Goal: Check status

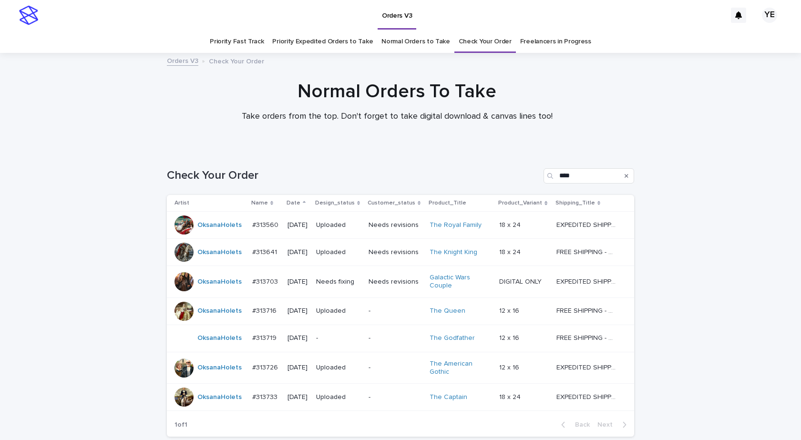
scroll to position [79, 0]
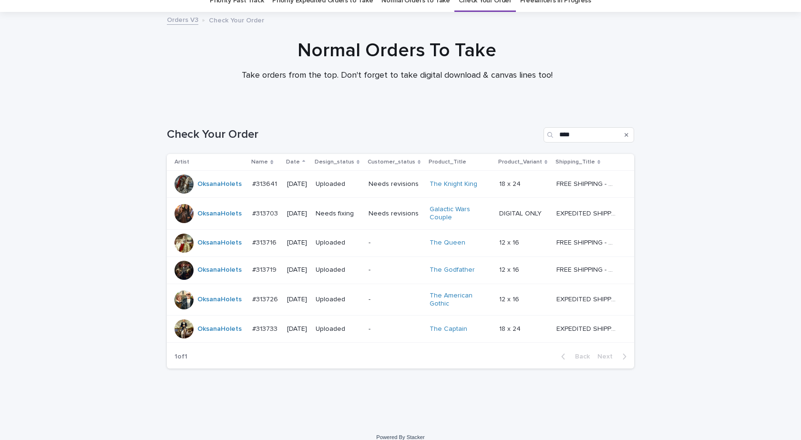
scroll to position [52, 0]
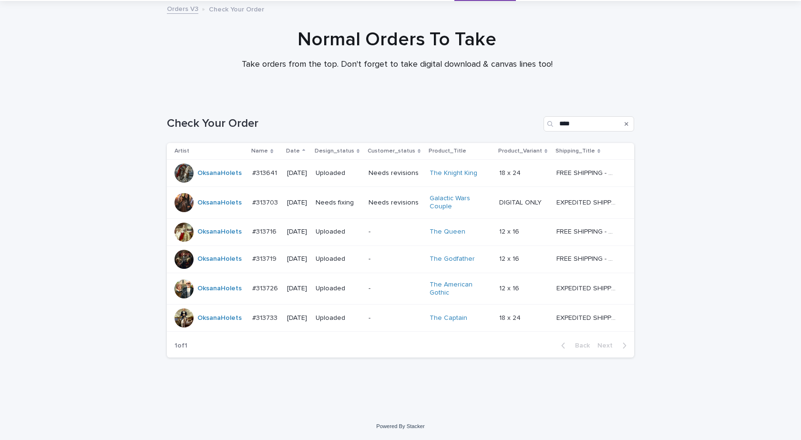
click at [135, 365] on div "Loading... Saving… Loading... Saving… Check Your Order **** Artist Name Date De…" at bounding box center [400, 255] width 801 height 316
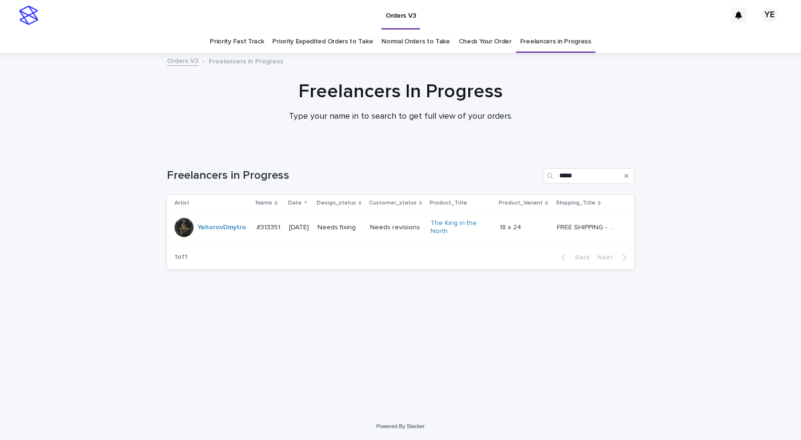
click at [245, 237] on td "YehorovDmytro" at bounding box center [210, 228] width 86 height 32
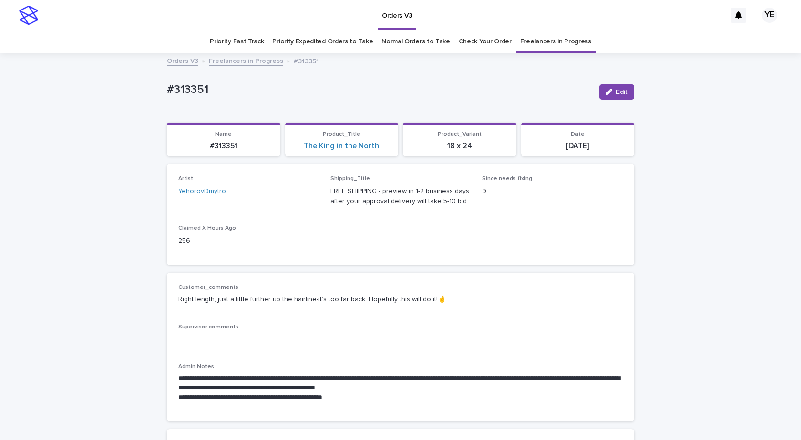
click at [233, 61] on link "Freelancers in Progress" at bounding box center [246, 60] width 74 height 11
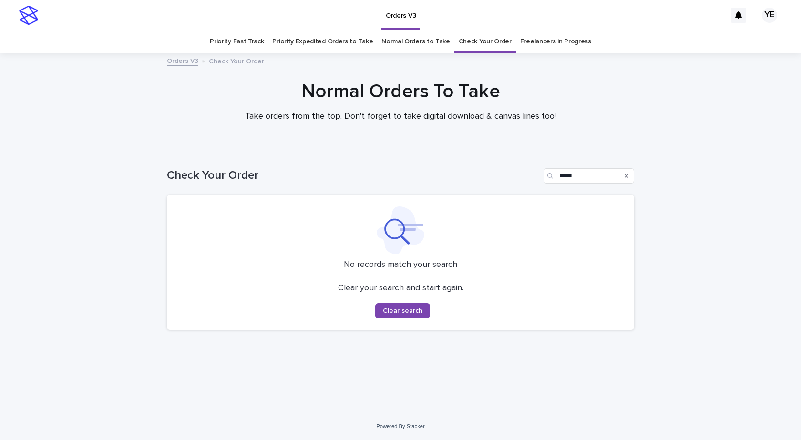
click at [117, 294] on div "Loading... Saving… Loading... Saving… Check Your Order ***** No records match y…" at bounding box center [400, 281] width 801 height 264
drag, startPoint x: 582, startPoint y: 174, endPoint x: 438, endPoint y: 171, distance: 144.0
click at [438, 172] on div "Check Your Order *****" at bounding box center [400, 175] width 467 height 15
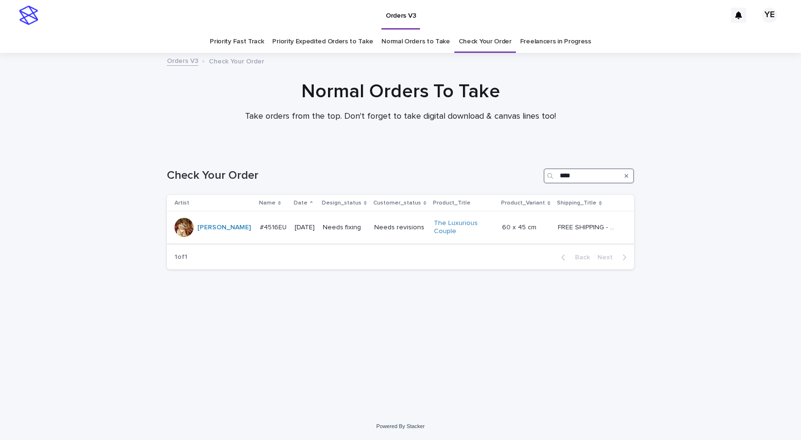
type input "****"
click at [206, 237] on td "Gaile" at bounding box center [211, 228] width 89 height 32
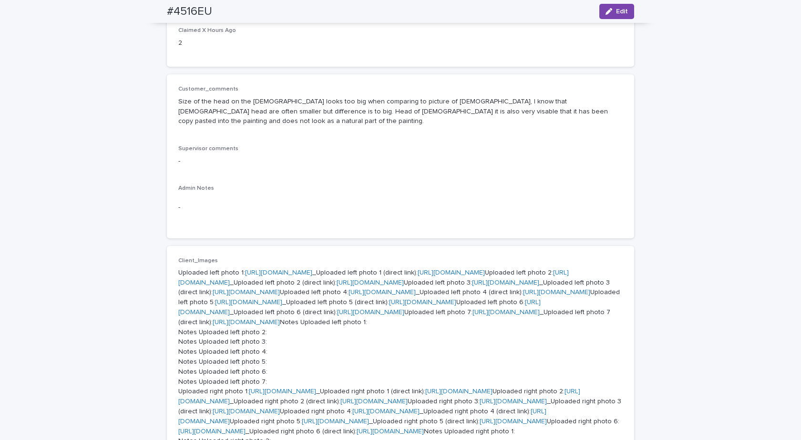
scroll to position [191, 0]
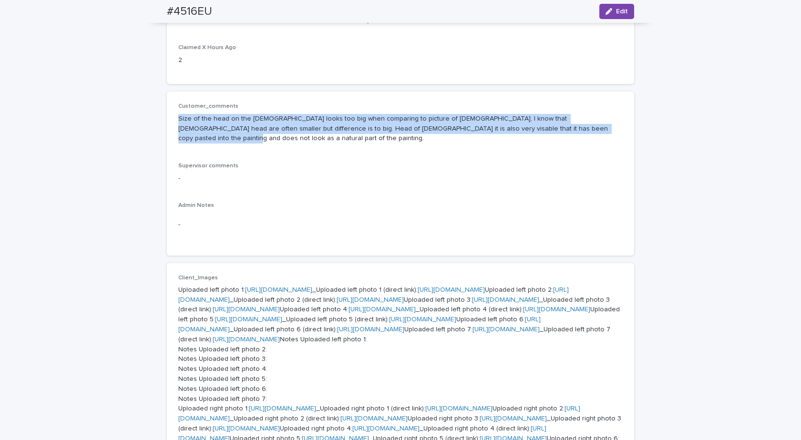
drag, startPoint x: 545, startPoint y: 128, endPoint x: 145, endPoint y: 114, distance: 399.9
click at [146, 114] on div "Loading... Saving… Loading... Saving… #4516EU Edit #4516EU Edit Sorry, there wa…" at bounding box center [400, 435] width 801 height 1145
copy p "Size of the head on the male looks too big when comparing to picture of lady, I…"
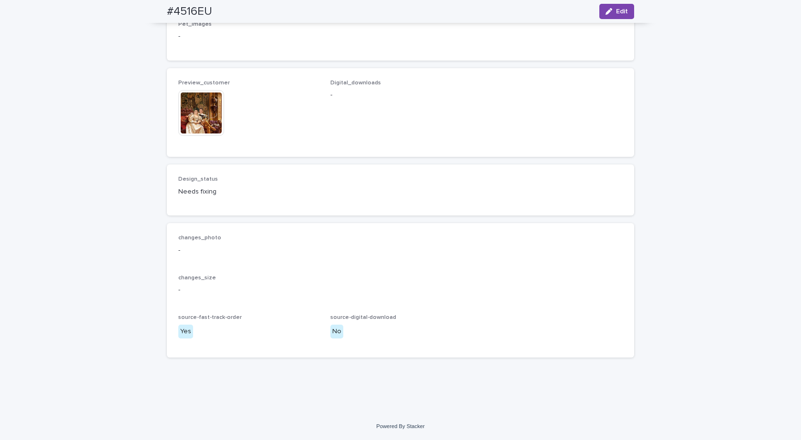
scroll to position [1145, 0]
click at [186, 136] on img at bounding box center [201, 113] width 46 height 46
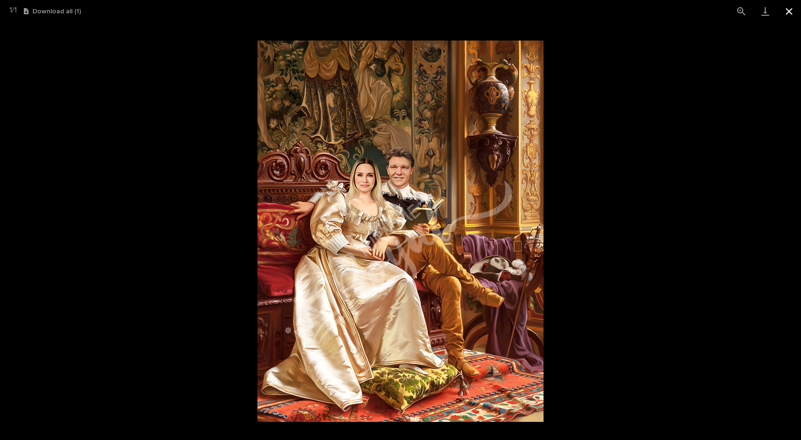
click at [788, 9] on button "Close gallery" at bounding box center [789, 11] width 24 height 22
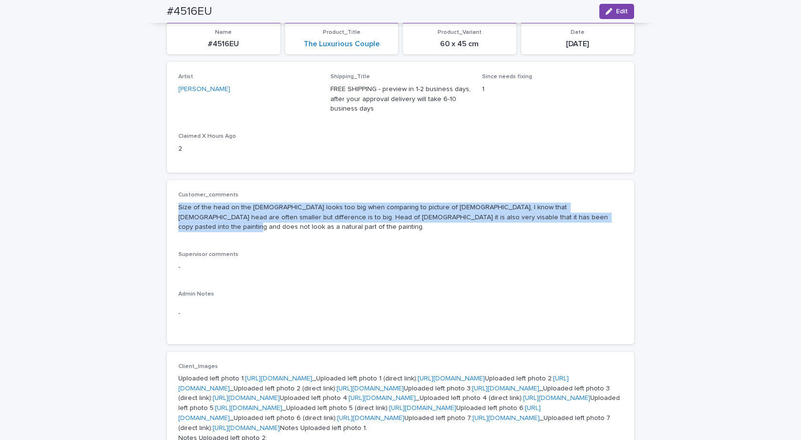
scroll to position [0, 0]
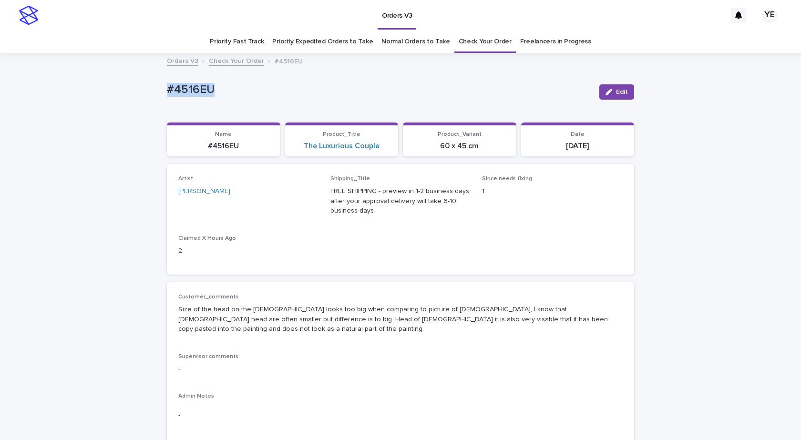
drag, startPoint x: 216, startPoint y: 80, endPoint x: 114, endPoint y: 79, distance: 102.1
copy p "#4516EU"
click at [485, 40] on link "Check Your Order" at bounding box center [485, 42] width 53 height 22
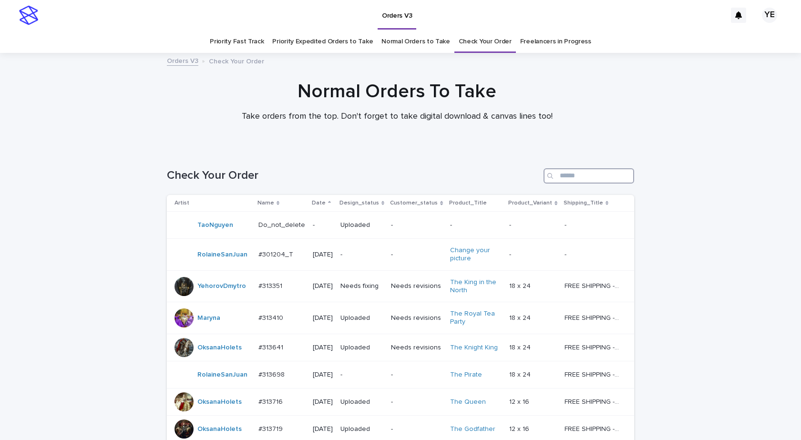
click at [583, 183] on input "Search" at bounding box center [589, 175] width 91 height 15
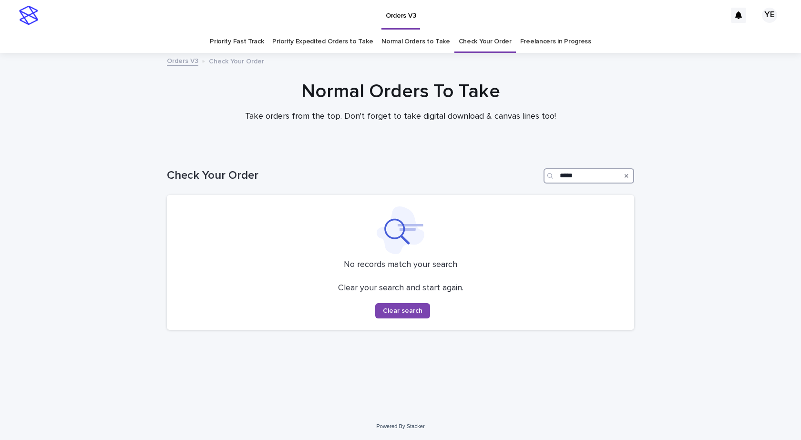
type input "*****"
click at [104, 133] on div at bounding box center [400, 100] width 801 height 95
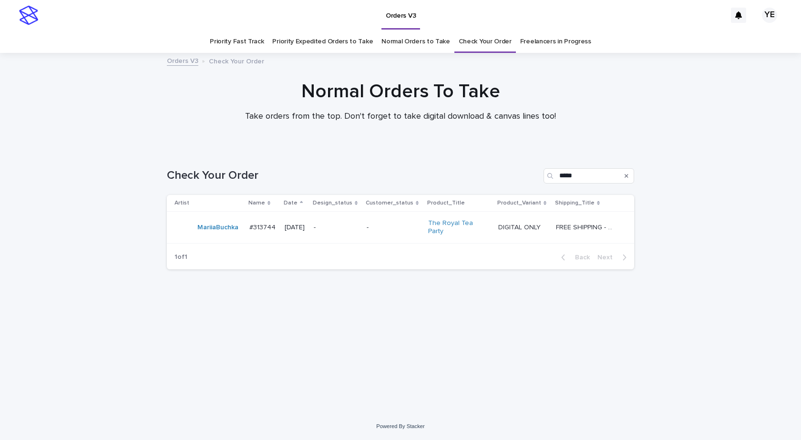
click at [198, 235] on div "MariiaBuchka" at bounding box center [208, 227] width 67 height 19
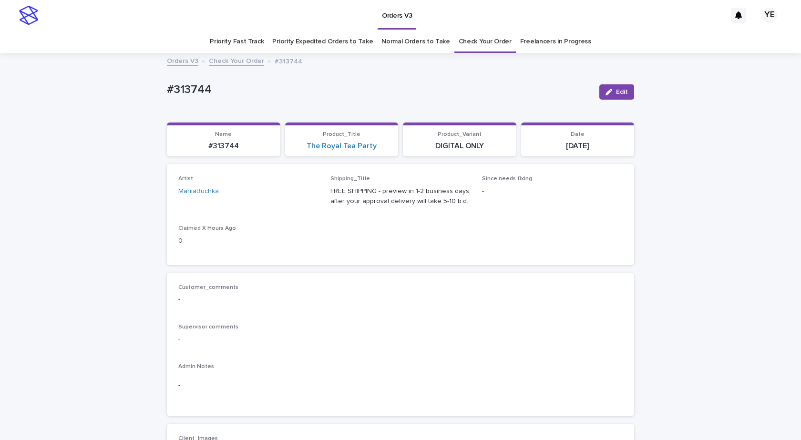
click at [229, 62] on link "Check Your Order" at bounding box center [236, 60] width 55 height 11
